Goal: Information Seeking & Learning: Understand process/instructions

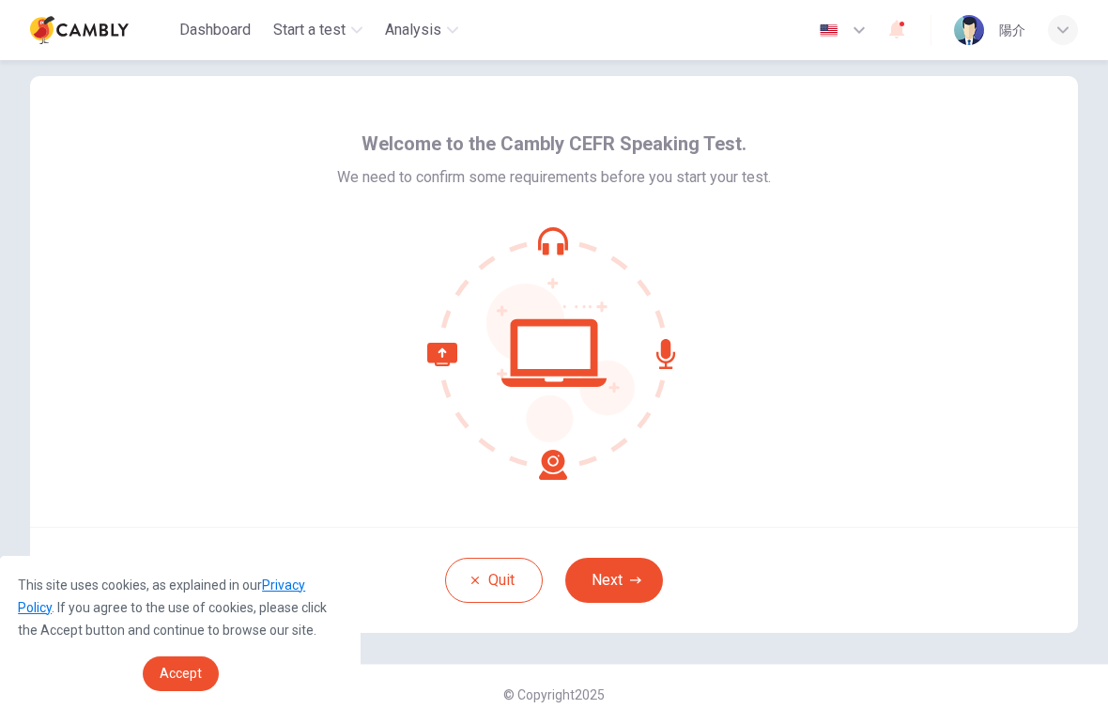
scroll to position [22, 0]
click at [630, 570] on button "Next" at bounding box center [614, 580] width 98 height 45
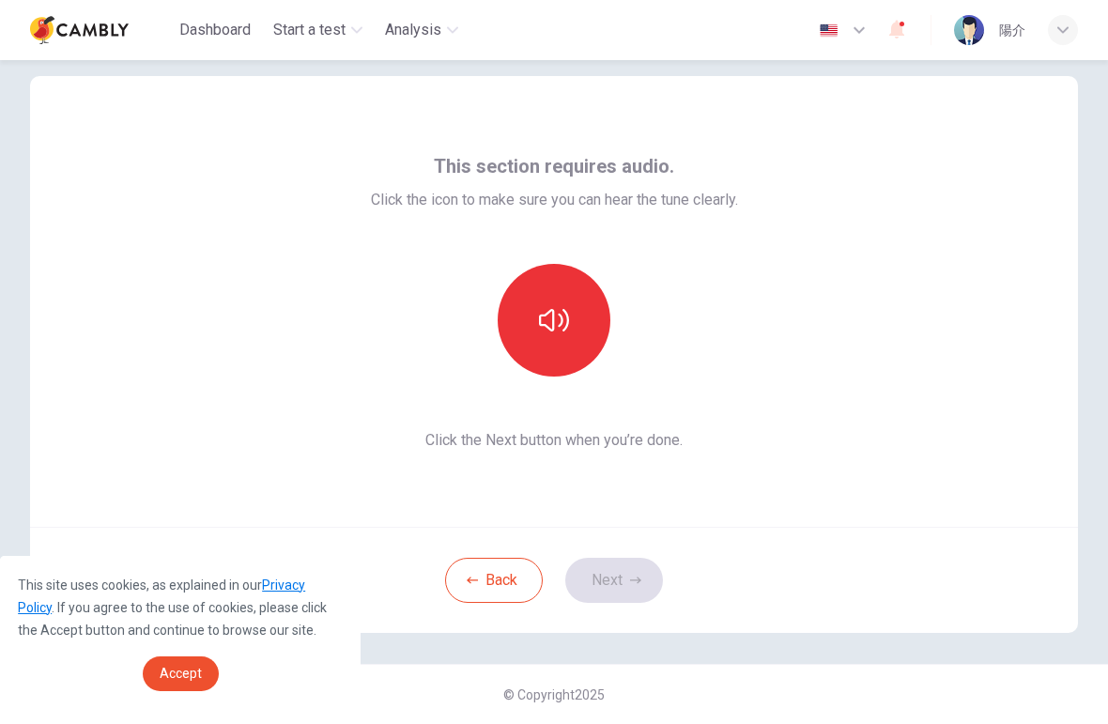
click at [567, 324] on icon "button" at bounding box center [554, 320] width 30 height 23
click at [628, 583] on button "Next" at bounding box center [614, 580] width 98 height 45
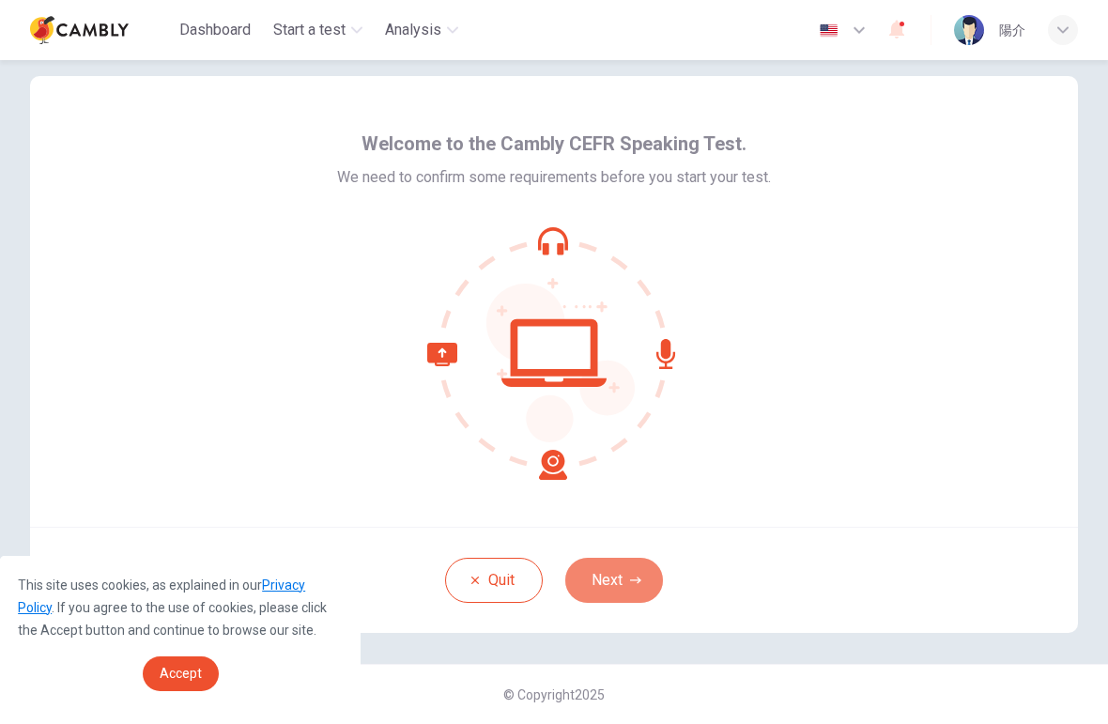
scroll to position [22, 0]
click at [638, 579] on icon "button" at bounding box center [635, 579] width 11 height 7
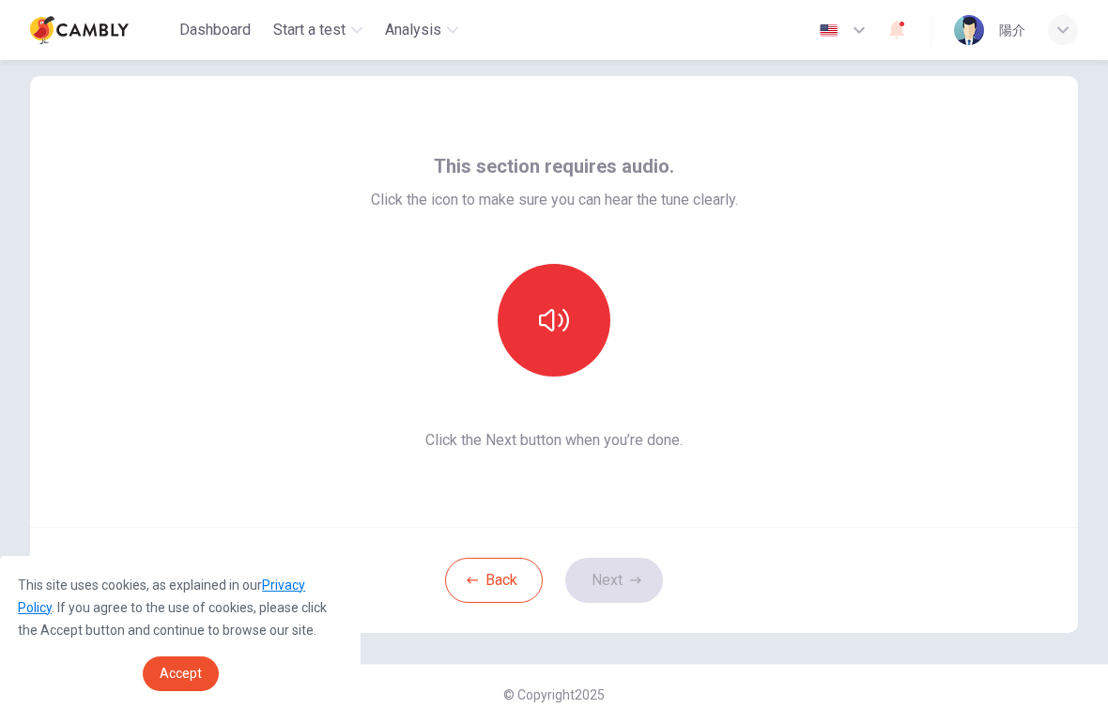
click at [560, 352] on button "button" at bounding box center [554, 320] width 113 height 113
click at [628, 581] on button "Next" at bounding box center [614, 580] width 98 height 45
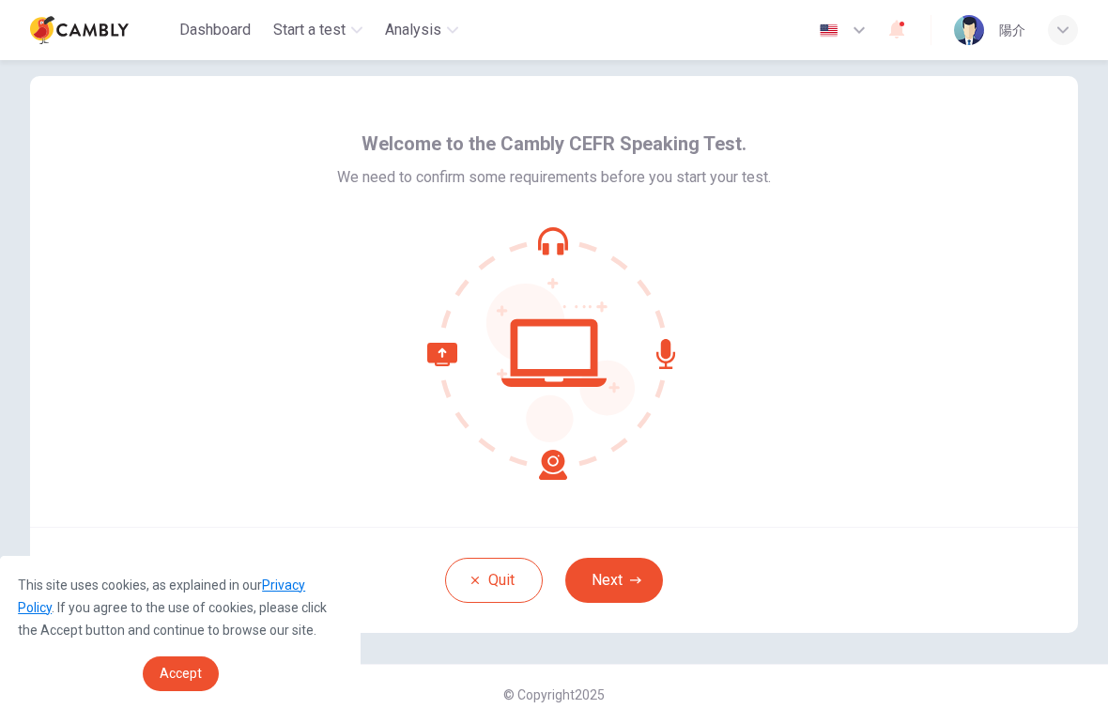
scroll to position [22, 0]
click at [299, 582] on link "Privacy Policy" at bounding box center [161, 596] width 287 height 38
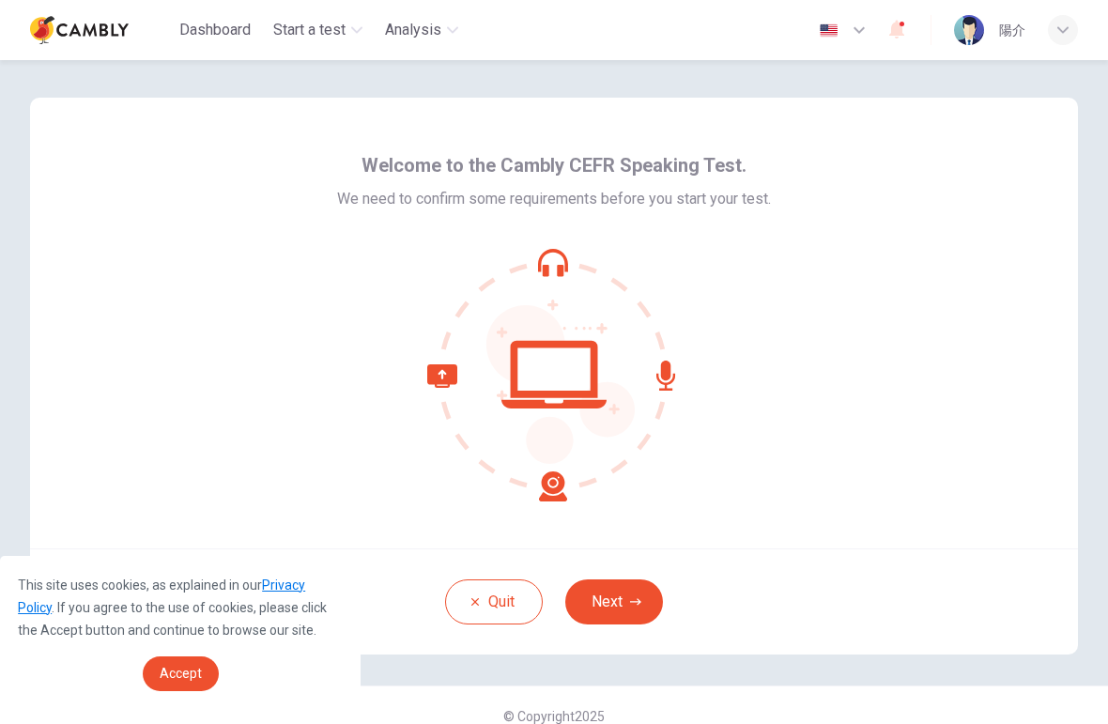
click at [619, 607] on button "Next" at bounding box center [614, 601] width 98 height 45
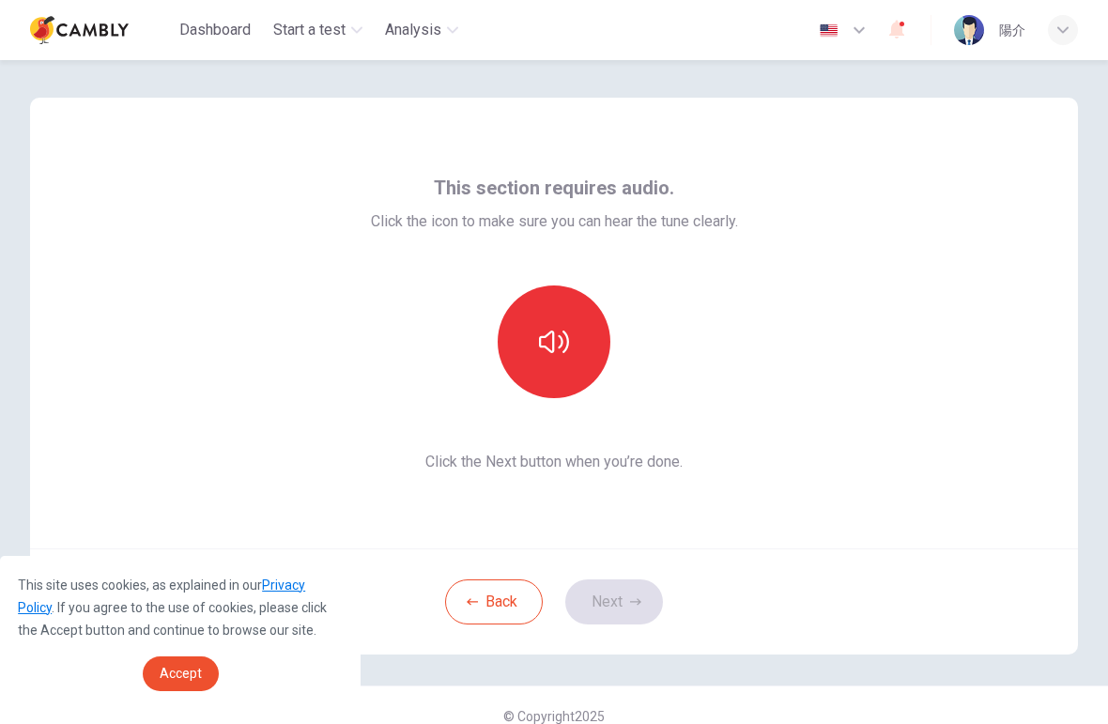
click at [571, 349] on button "button" at bounding box center [554, 341] width 113 height 113
click at [633, 591] on button "Next" at bounding box center [614, 601] width 98 height 45
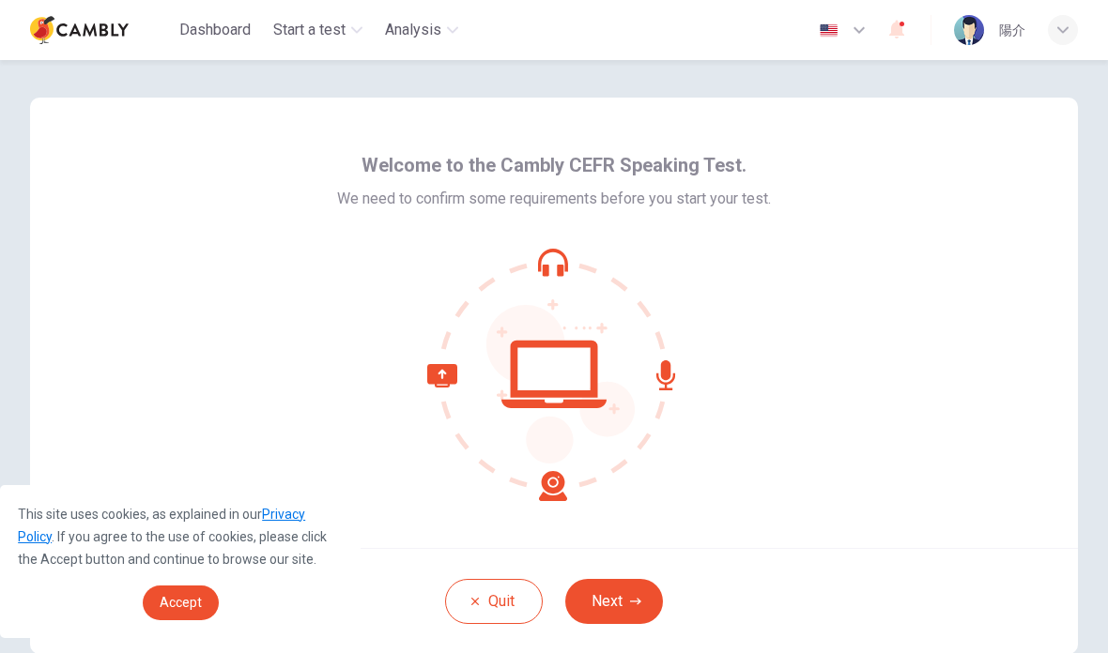
click at [607, 598] on button "Next" at bounding box center [614, 601] width 98 height 45
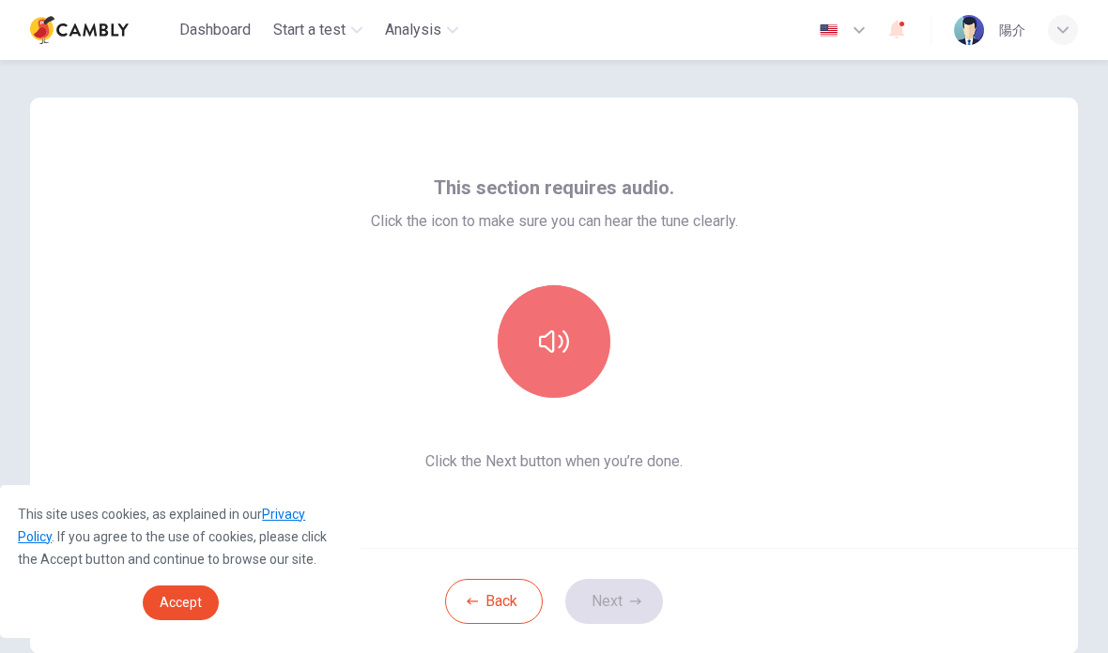
click at [570, 335] on button "button" at bounding box center [554, 341] width 113 height 113
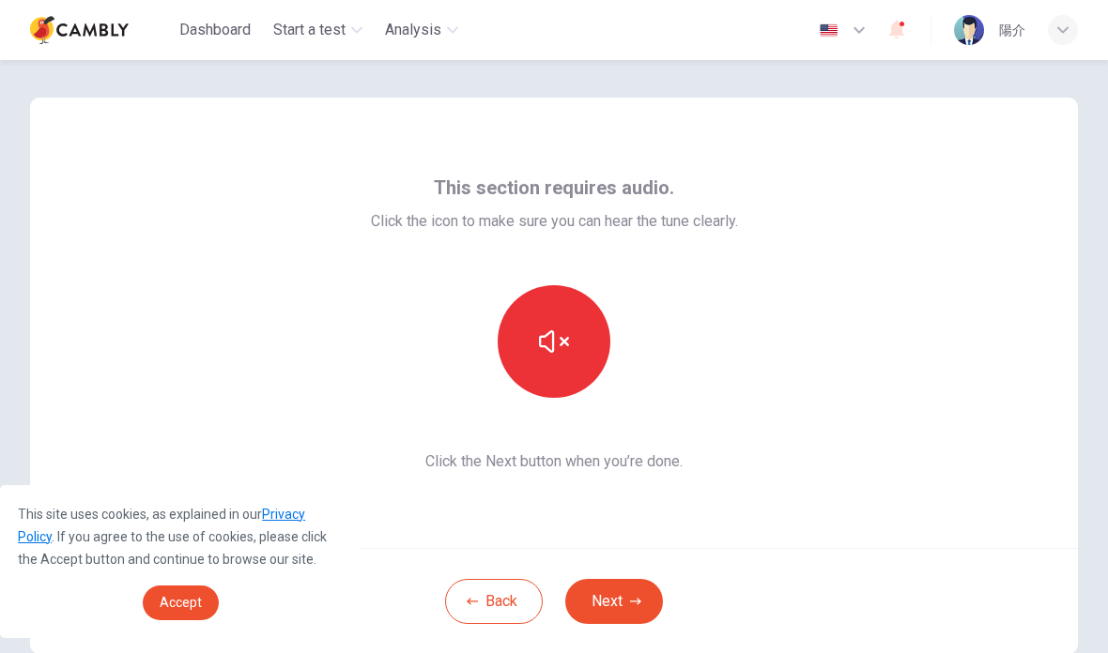
click at [637, 595] on button "Next" at bounding box center [614, 601] width 98 height 45
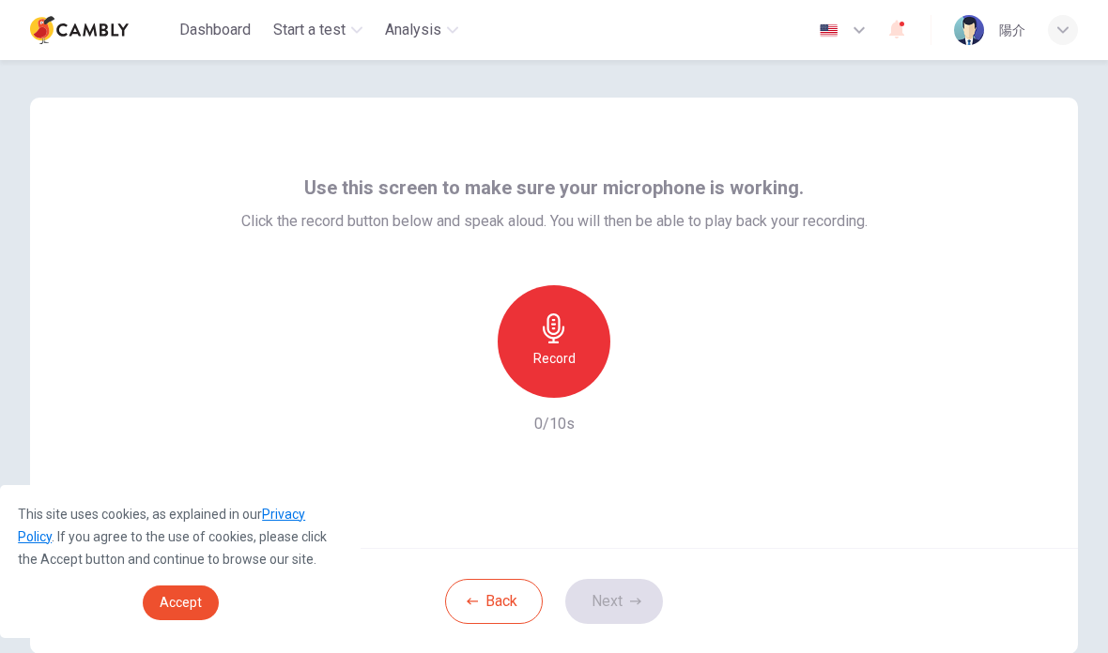
click at [562, 354] on h6 "Record" at bounding box center [554, 358] width 42 height 23
click at [629, 591] on button "Next" at bounding box center [614, 601] width 98 height 45
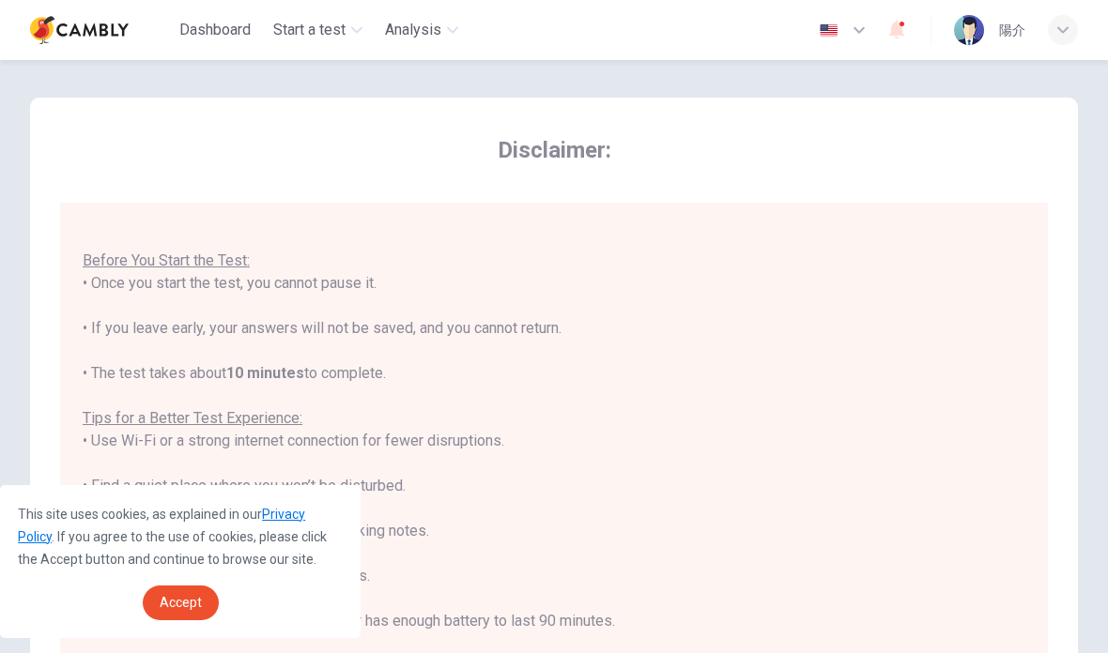
scroll to position [20, 0]
click at [178, 603] on span "Accept" at bounding box center [181, 602] width 42 height 15
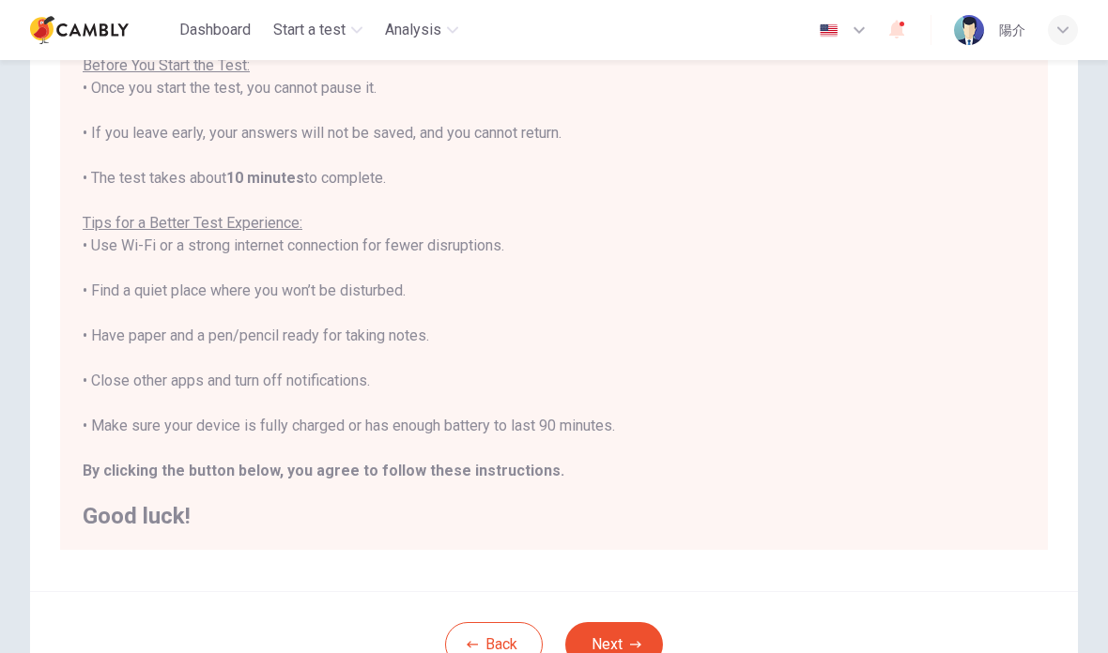
click at [124, 484] on div "You are about to start a CEFR Speaking Test . Before You Start the Test: • Once…" at bounding box center [554, 268] width 943 height 518
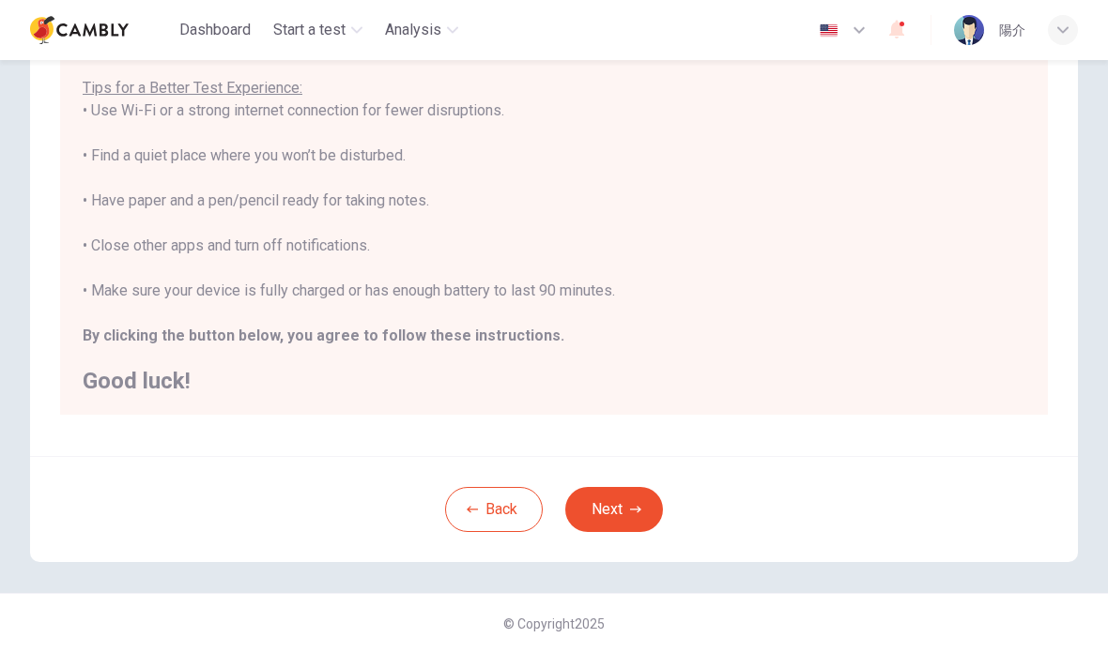
scroll to position [331, 0]
click at [69, 35] on img at bounding box center [79, 30] width 99 height 38
